Goal: Task Accomplishment & Management: Use online tool/utility

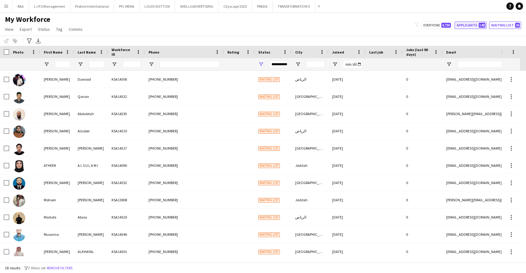
click at [474, 23] on button "Applicants 148" at bounding box center [470, 25] width 32 height 7
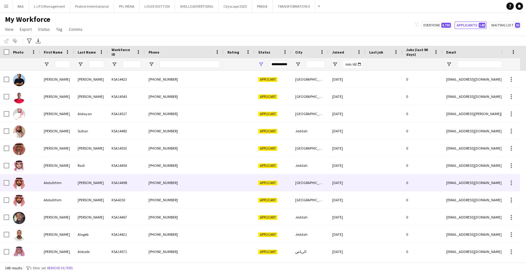
click at [125, 191] on div "KSA14498" at bounding box center [126, 182] width 37 height 17
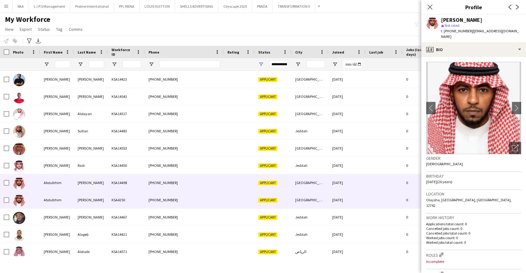
click at [123, 199] on div "KSA4250" at bounding box center [126, 200] width 37 height 17
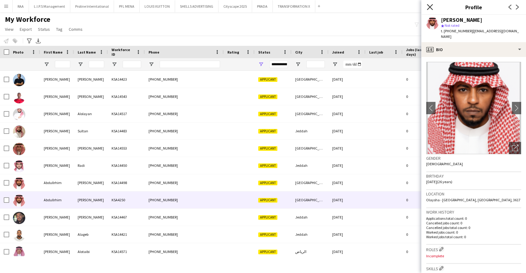
click at [431, 7] on icon "Close pop-in" at bounding box center [429, 7] width 6 height 6
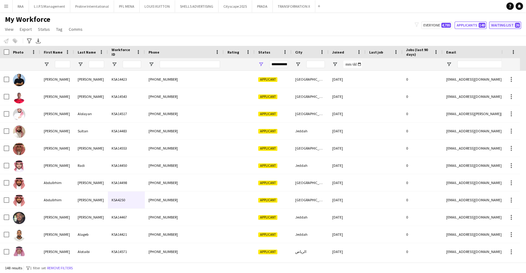
click at [502, 23] on button "Waiting list 26" at bounding box center [505, 25] width 32 height 7
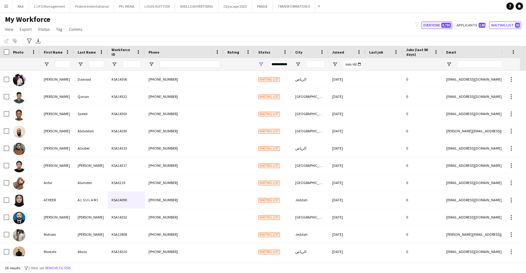
click at [443, 23] on span "4,795" at bounding box center [446, 25] width 10 height 5
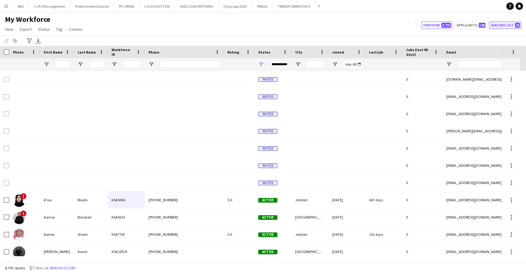
click at [499, 24] on button "Waiting list 26" at bounding box center [505, 25] width 32 height 7
type input "**********"
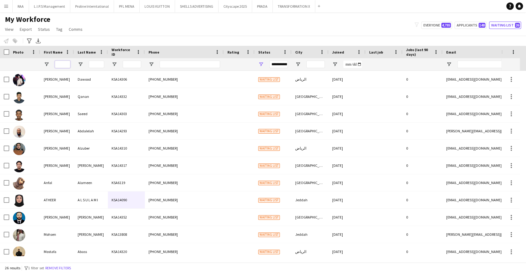
click at [65, 66] on input "First Name Filter Input" at bounding box center [62, 64] width 15 height 7
click at [65, 268] on button "Remove filters" at bounding box center [58, 268] width 28 height 7
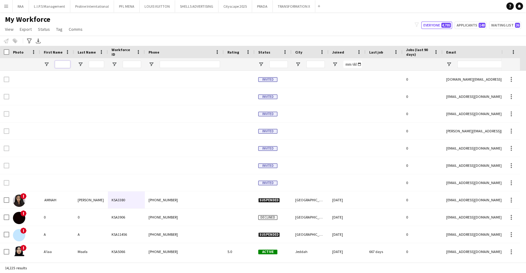
click at [63, 67] on input "First Name Filter Input" at bounding box center [62, 64] width 15 height 7
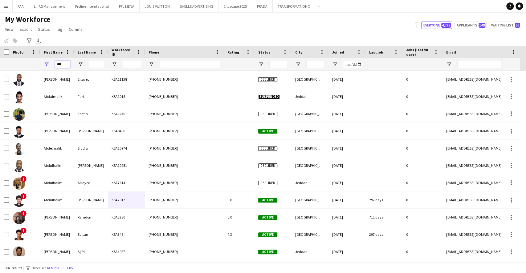
type input "***"
click at [95, 63] on input "Last Name Filter Input" at bounding box center [96, 64] width 15 height 7
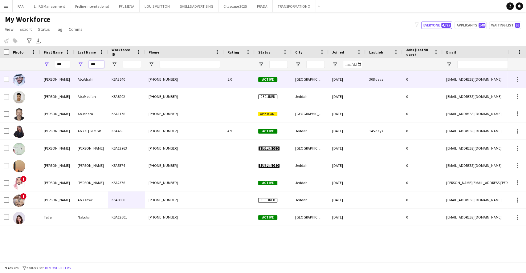
type input "***"
click at [105, 80] on div "AbuAlrahi" at bounding box center [91, 79] width 34 height 17
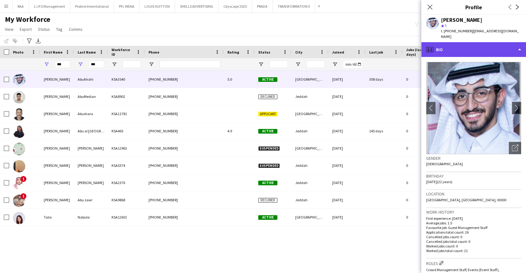
click at [456, 43] on div "profile Bio" at bounding box center [473, 49] width 105 height 15
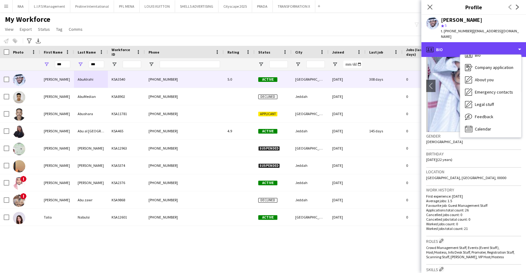
scroll to position [41, 0]
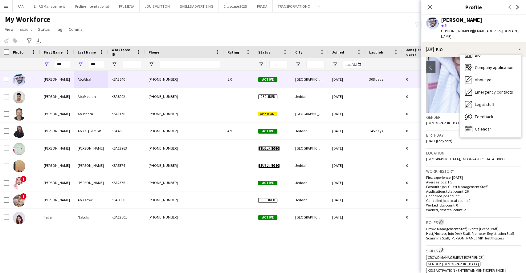
click at [441, 220] on app-icon "Edit crew company roles" at bounding box center [441, 222] width 4 height 4
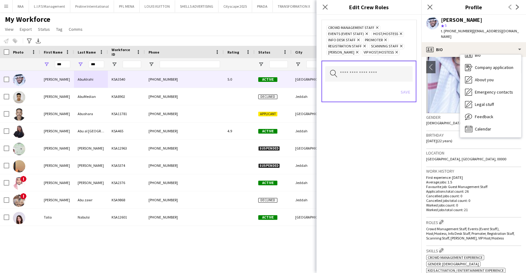
click at [371, 65] on div "Search by role type Save" at bounding box center [368, 82] width 95 height 42
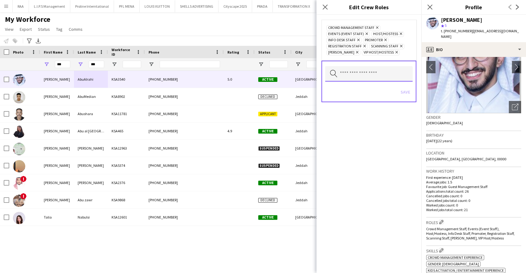
click at [369, 75] on input "text" at bounding box center [368, 73] width 87 height 15
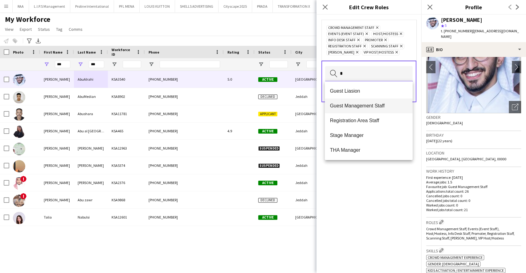
type input "*"
click at [365, 104] on span "Guest Management Staff" at bounding box center [368, 106] width 78 height 6
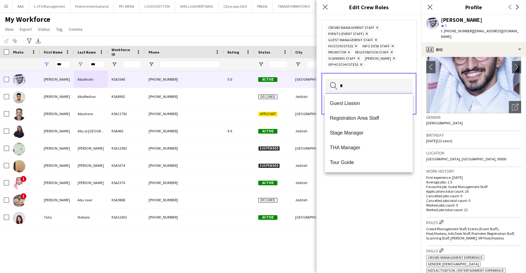
type input "*"
click at [365, 114] on mat-option "Registration Area Staff" at bounding box center [368, 118] width 87 height 15
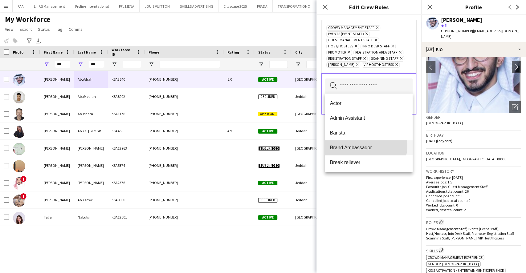
click at [365, 146] on span "Brand Ambassador" at bounding box center [368, 148] width 78 height 6
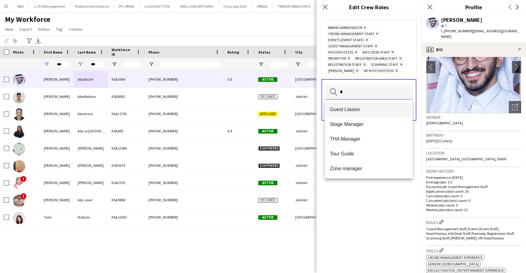
type input "*"
click at [372, 104] on mat-option "Guest Liasion" at bounding box center [368, 109] width 87 height 15
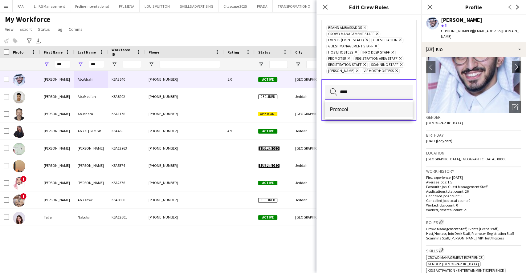
type input "****"
click at [347, 111] on span "Protocol" at bounding box center [368, 110] width 78 height 6
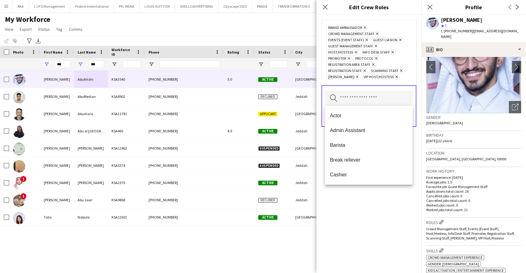
click at [365, 219] on div "Brand Ambassador Remove Crowd Management Staff Remove Events (Event Staff) Remo…" at bounding box center [368, 144] width 105 height 258
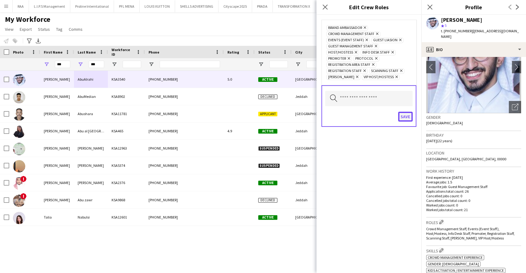
click at [408, 115] on button "Save" at bounding box center [405, 117] width 14 height 10
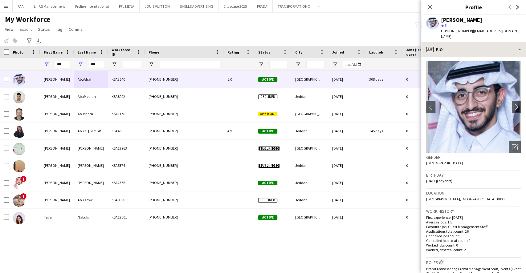
scroll to position [0, 0]
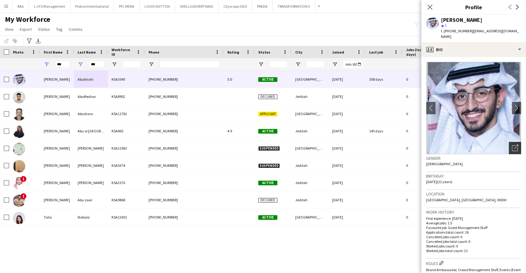
click at [511, 145] on icon "Open photos pop-in" at bounding box center [514, 148] width 6 height 6
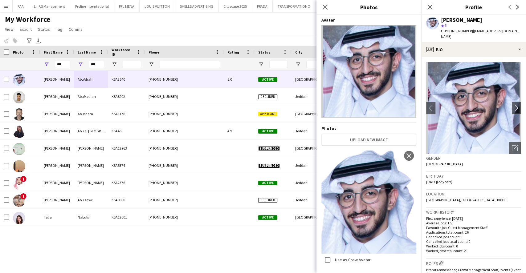
click at [480, 175] on div "Birthday 04-11-2002 (22 years)" at bounding box center [473, 181] width 95 height 18
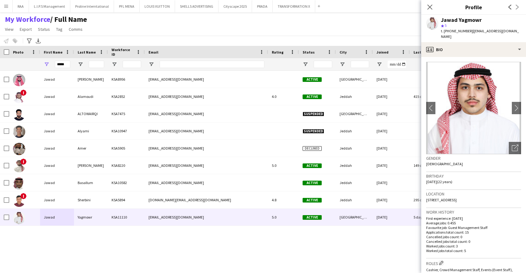
click at [429, 9] on icon "Close pop-in" at bounding box center [429, 7] width 5 height 5
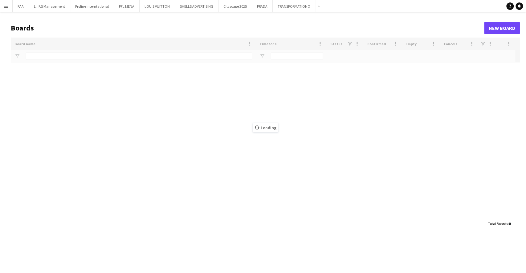
type input "******"
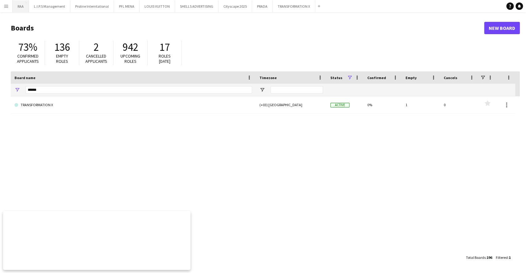
click at [18, 6] on button "RAA Close" at bounding box center [21, 6] width 16 height 12
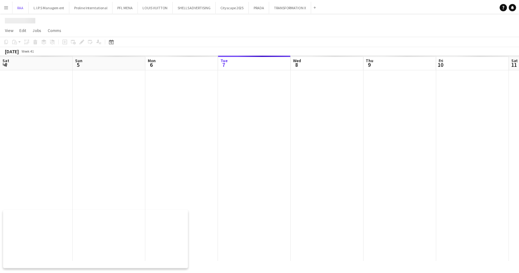
scroll to position [0, 147]
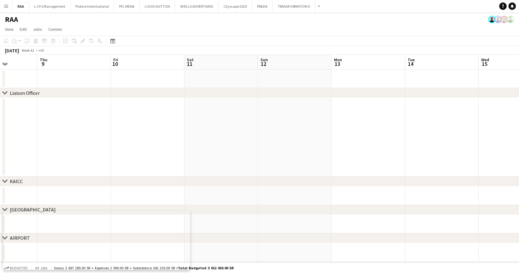
drag, startPoint x: 231, startPoint y: 116, endPoint x: 131, endPoint y: 114, distance: 100.1
drag, startPoint x: 239, startPoint y: 118, endPoint x: 57, endPoint y: 105, distance: 181.8
drag, startPoint x: 297, startPoint y: 124, endPoint x: 110, endPoint y: 109, distance: 187.8
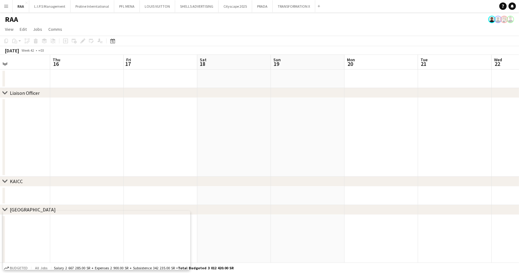
drag, startPoint x: 269, startPoint y: 115, endPoint x: 66, endPoint y: 106, distance: 203.7
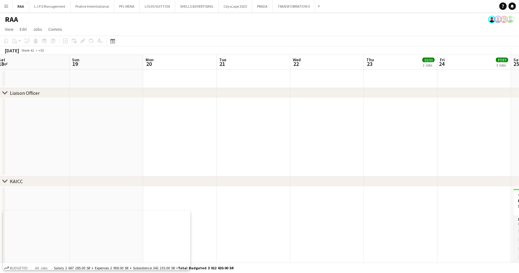
drag, startPoint x: 372, startPoint y: 116, endPoint x: 275, endPoint y: 111, distance: 97.4
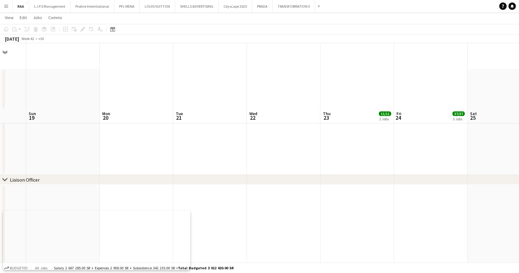
scroll to position [82, 0]
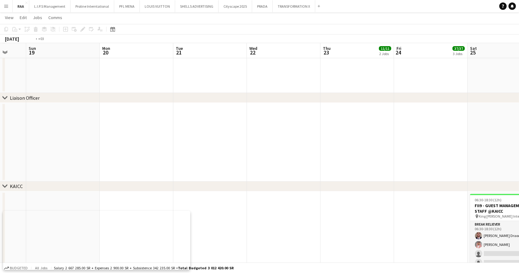
drag, startPoint x: 405, startPoint y: 131, endPoint x: 211, endPoint y: 123, distance: 194.7
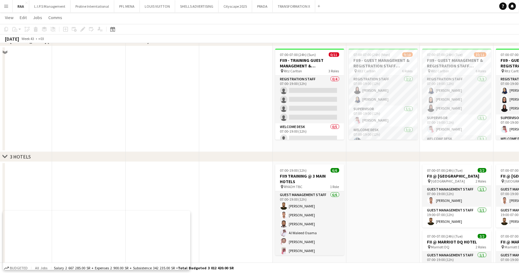
scroll to position [493, 0]
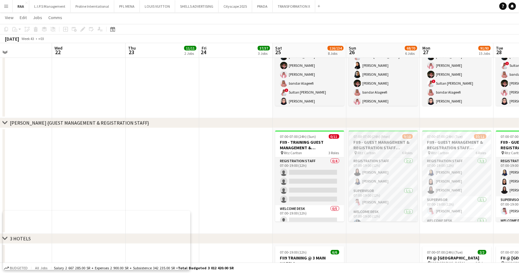
click at [366, 142] on h3 "FII9 - GUEST MANAGEMENT & REGISTRATION STAFF @[GEOGRAPHIC_DATA]" at bounding box center [383, 144] width 69 height 11
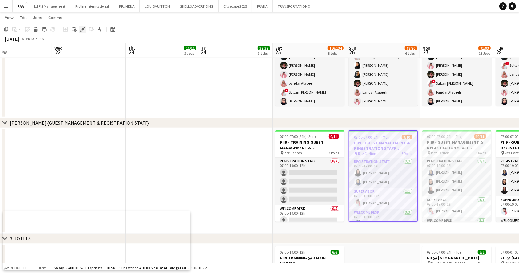
click at [82, 29] on icon at bounding box center [82, 29] width 3 height 3
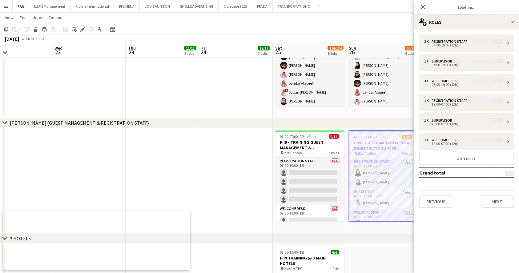
type input "**********"
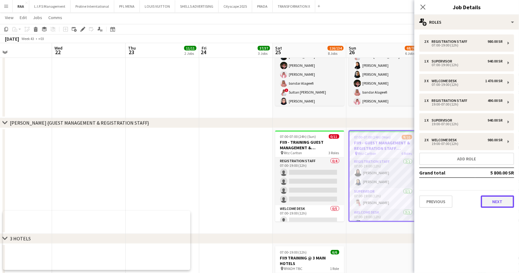
click at [491, 205] on button "Next" at bounding box center [497, 202] width 33 height 12
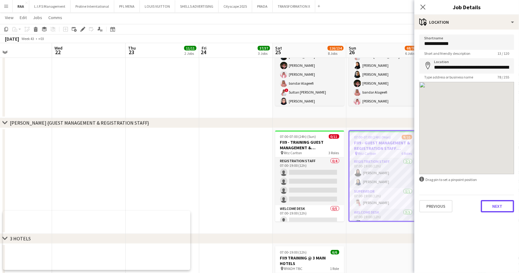
click at [496, 203] on button "Next" at bounding box center [497, 206] width 33 height 12
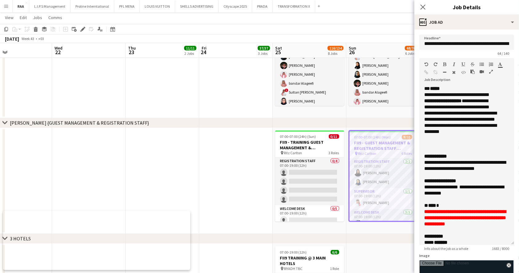
drag, startPoint x: 505, startPoint y: 119, endPoint x: 485, endPoint y: 249, distance: 131.1
click at [485, 245] on div "**********" at bounding box center [466, 165] width 95 height 159
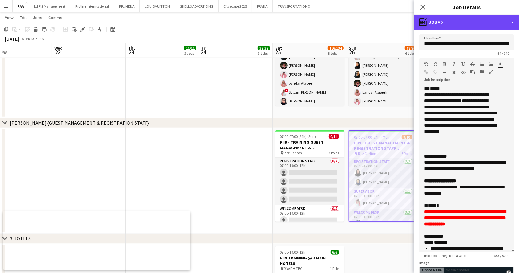
drag, startPoint x: 467, startPoint y: 22, endPoint x: 474, endPoint y: 34, distance: 13.5
click at [467, 23] on div "ads-window Job Ad" at bounding box center [466, 22] width 105 height 15
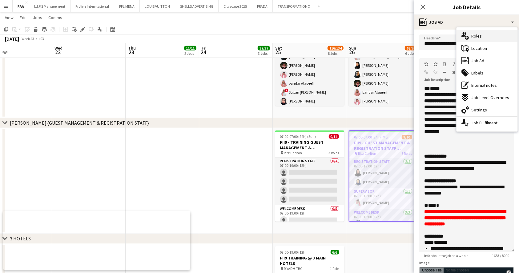
click at [491, 40] on div "multiple-users-add Roles" at bounding box center [487, 36] width 61 height 12
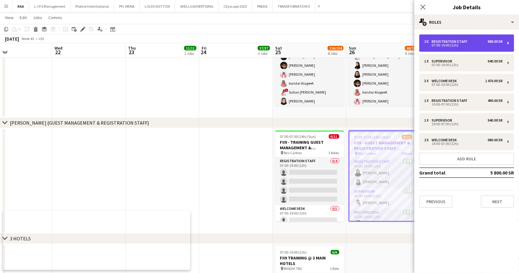
click at [460, 48] on div "2 x Registration Staff 980.00 SR 07:00-19:00 (12h)" at bounding box center [466, 42] width 95 height 17
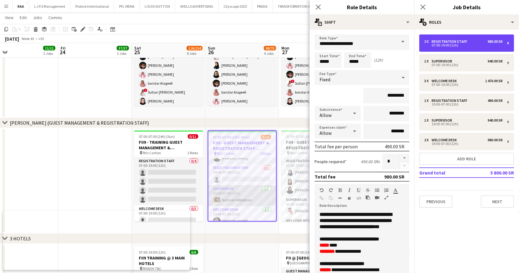
scroll to position [84, 0]
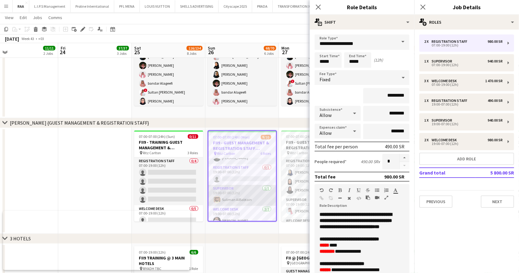
click at [233, 194] on app-card-role "Supervisor [DATE] 19:00-07:00 (12h) [PERSON_NAME]" at bounding box center [242, 195] width 68 height 21
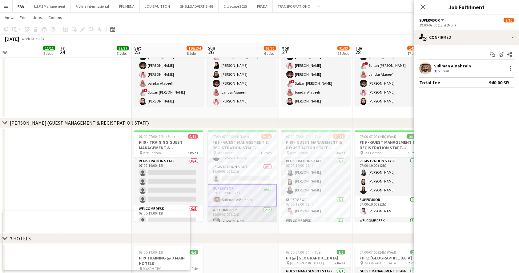
click at [234, 212] on app-card-role "Welcome Desk [DATE] 19:00-07:00 (12h) [PERSON_NAME] [PERSON_NAME]" at bounding box center [242, 222] width 69 height 30
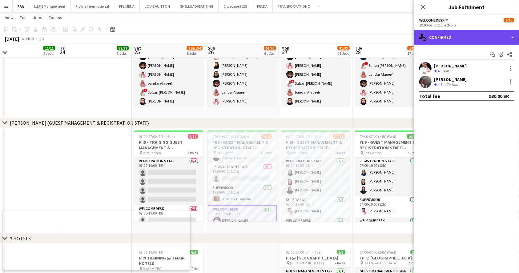
click at [451, 35] on div "single-neutral-actions-check-2 Confirmed" at bounding box center [466, 37] width 105 height 15
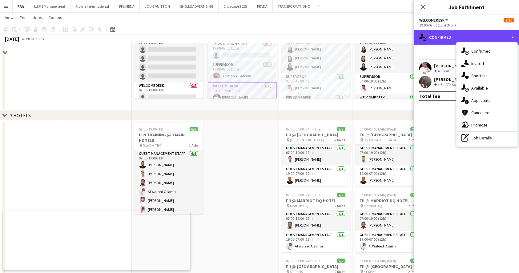
scroll to position [575, 0]
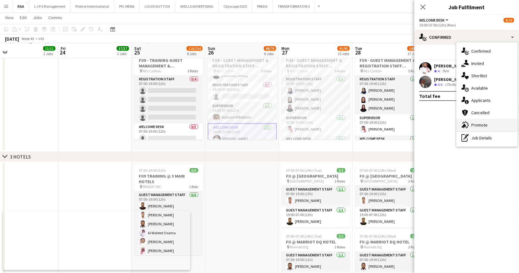
click at [483, 124] on span "Promote" at bounding box center [479, 125] width 16 height 6
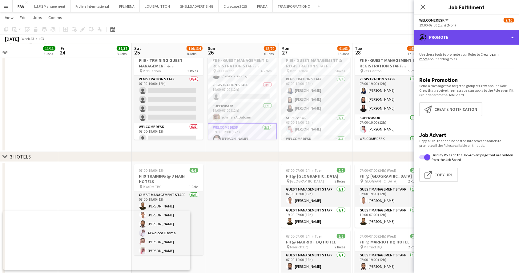
click at [478, 41] on div "advertising-megaphone Promote" at bounding box center [466, 37] width 105 height 15
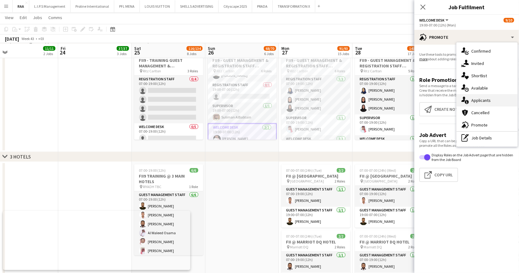
click at [485, 98] on span "Applicants" at bounding box center [480, 101] width 19 height 6
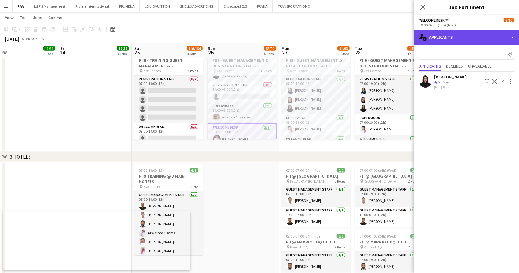
click at [470, 42] on div "single-neutral-actions-information Applicants" at bounding box center [466, 37] width 105 height 15
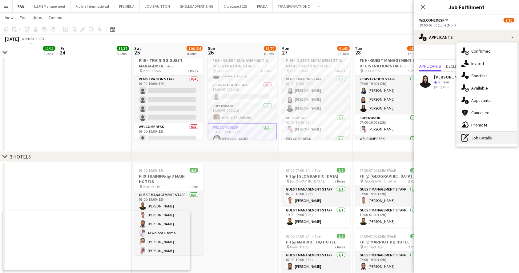
click at [485, 136] on div "pen-write Job Details" at bounding box center [487, 138] width 61 height 12
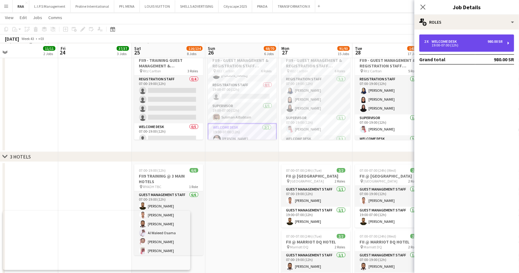
click at [448, 48] on div "2 x Welcome Desk 980.00 SR 19:00-07:00 (12h)" at bounding box center [466, 42] width 95 height 17
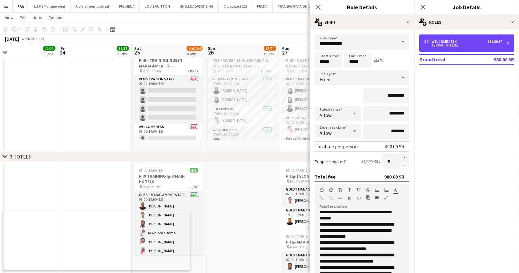
scroll to position [196, 0]
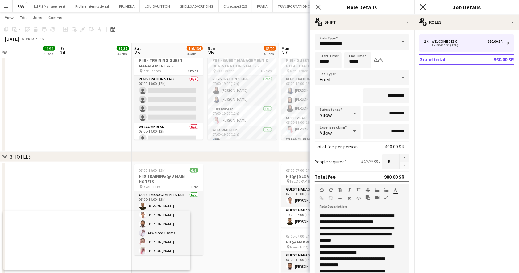
click at [425, 8] on icon "Close pop-in" at bounding box center [423, 7] width 6 height 6
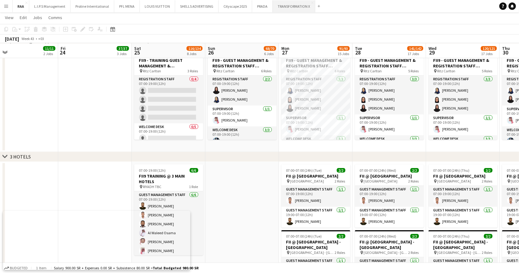
click at [277, 5] on button "TRANSFORMATION X Close" at bounding box center [294, 6] width 42 height 12
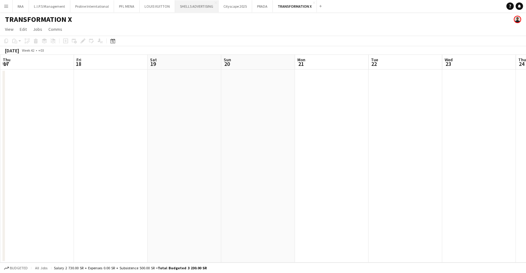
scroll to position [0, 250]
